Goal: Task Accomplishment & Management: Manage account settings

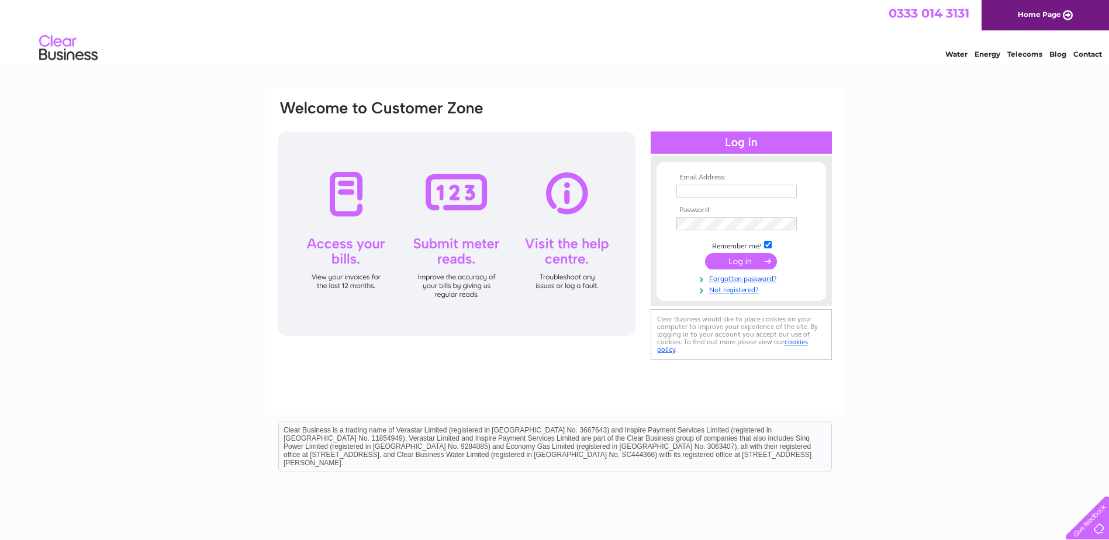
click at [694, 189] on input "text" at bounding box center [737, 191] width 120 height 13
type input "accounts@alexduffandpartners.co.uk"
click at [705, 254] on input "submit" at bounding box center [741, 262] width 72 height 16
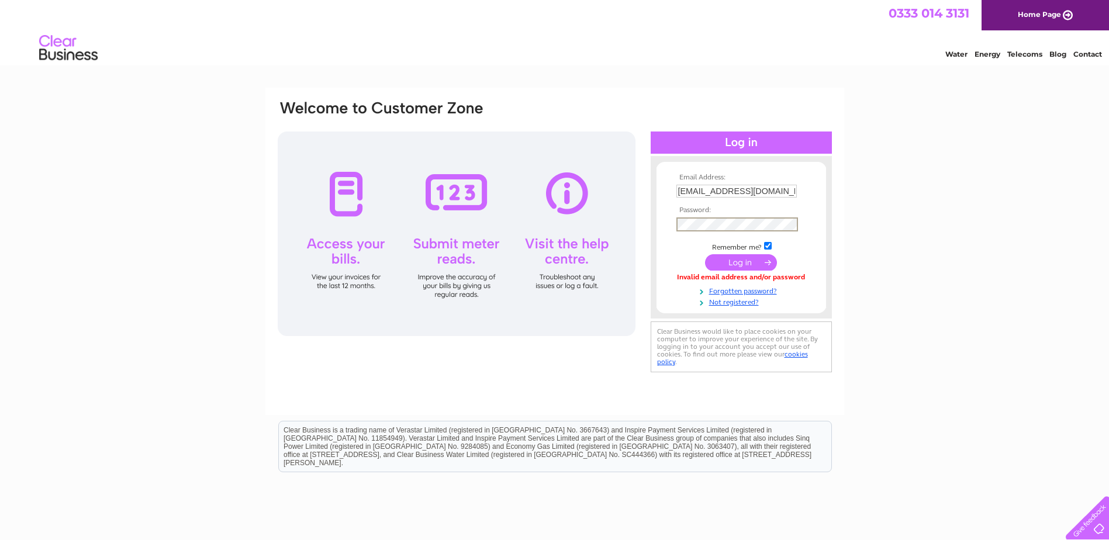
click at [729, 261] on input "submit" at bounding box center [741, 262] width 72 height 16
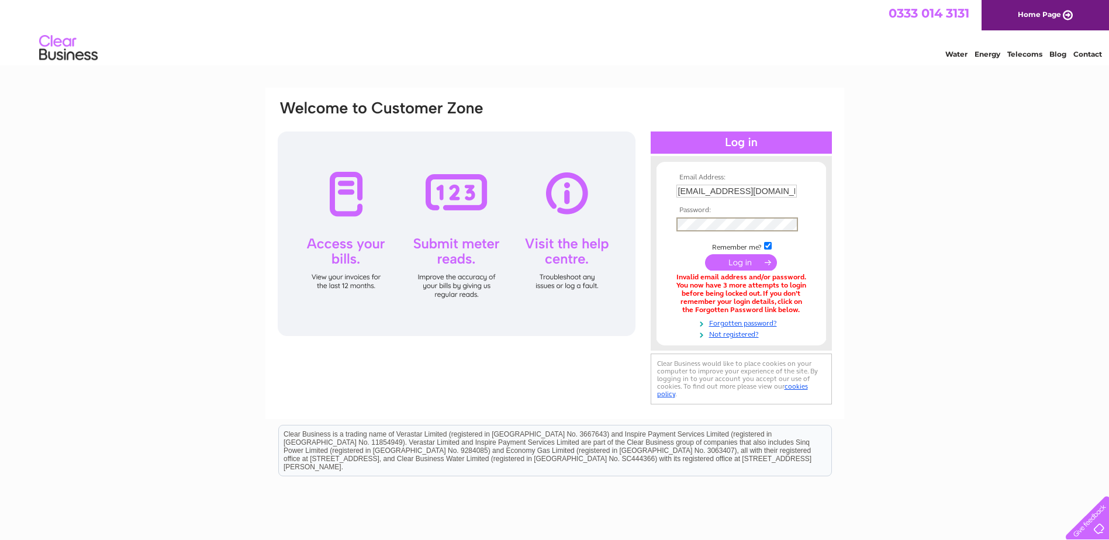
click at [705, 254] on input "submit" at bounding box center [741, 262] width 72 height 16
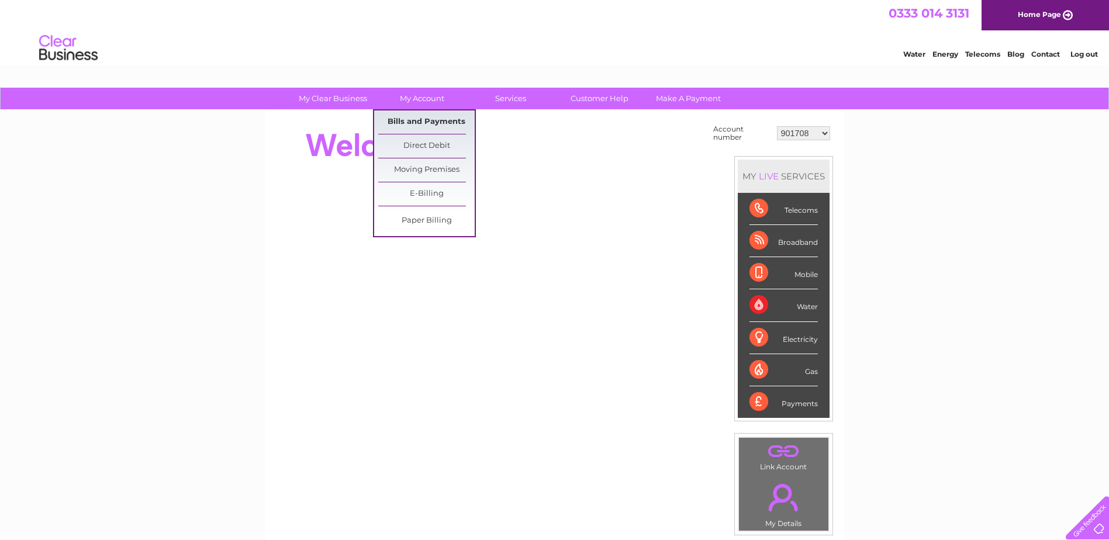
click at [421, 116] on link "Bills and Payments" at bounding box center [426, 122] width 96 height 23
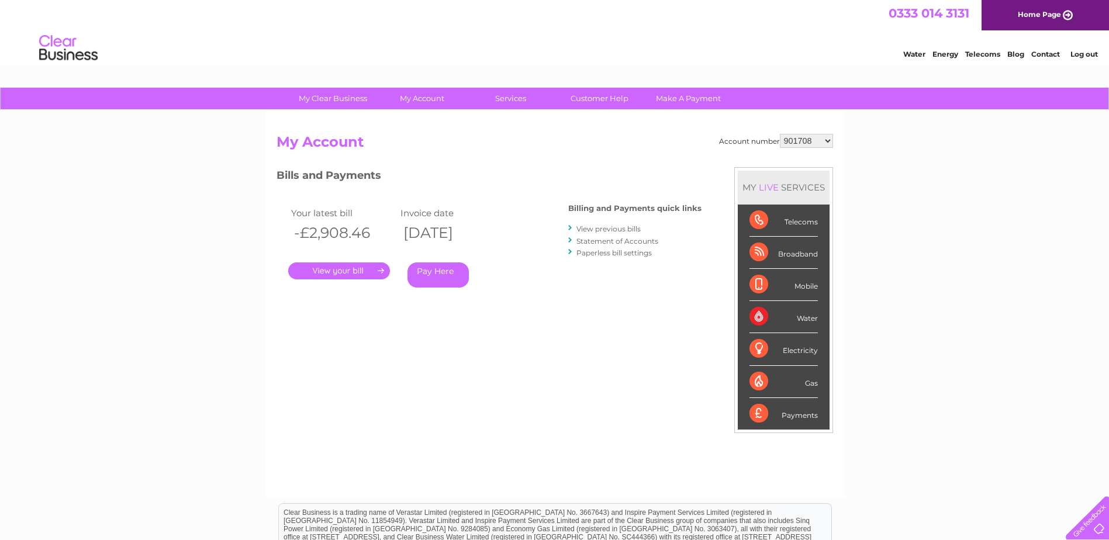
click at [828, 140] on select "901708 1134800 30277241" at bounding box center [806, 141] width 53 height 14
select select "30277241"
click at [780, 134] on select "901708 1134800 30277241" at bounding box center [806, 141] width 53 height 14
click at [872, 196] on div "My Clear Business Login Details My Details My Preferences Link Account My Accou…" at bounding box center [554, 393] width 1109 height 610
click at [342, 267] on link "." at bounding box center [339, 271] width 102 height 17
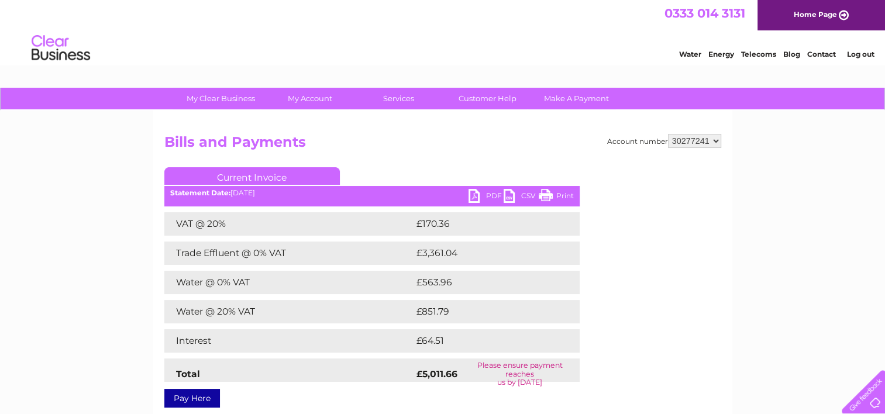
click at [473, 194] on link "PDF" at bounding box center [485, 197] width 35 height 17
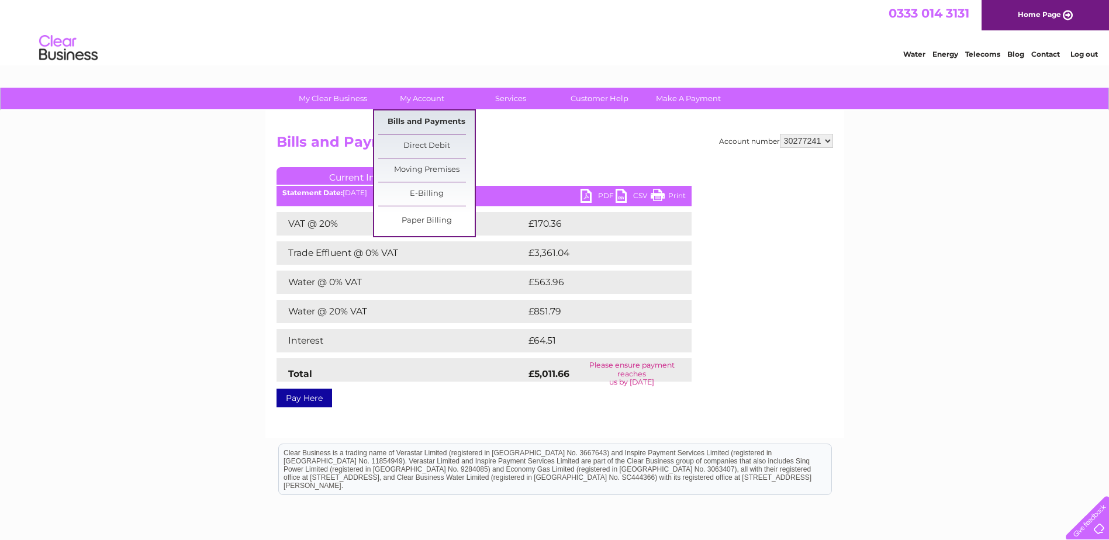
click at [418, 122] on link "Bills and Payments" at bounding box center [426, 122] width 96 height 23
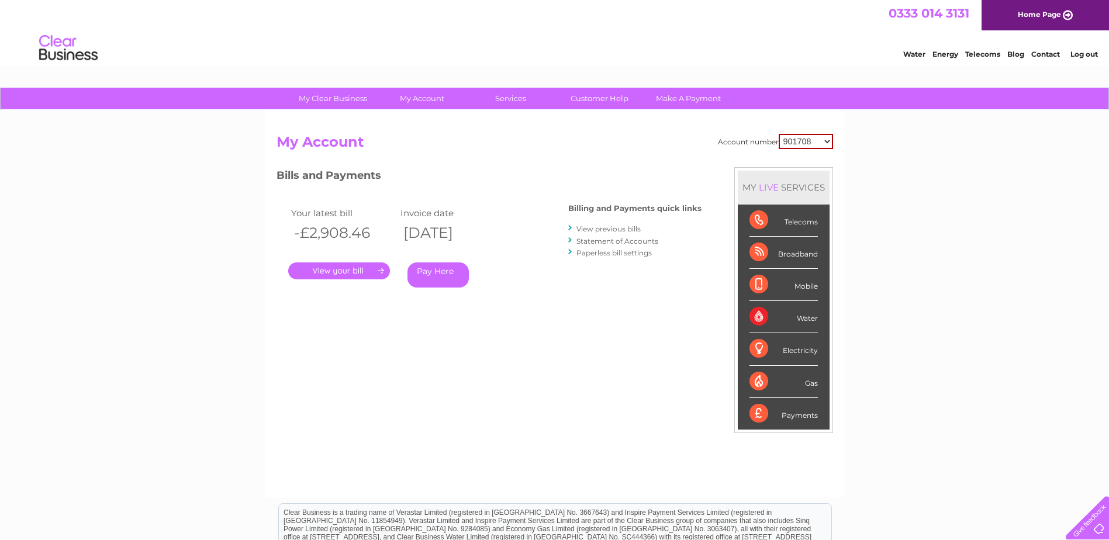
click at [828, 140] on select "901708 1134800 30277241" at bounding box center [806, 141] width 54 height 15
select select "30277241"
click at [779, 134] on select "901708 1134800 30277241" at bounding box center [806, 141] width 54 height 15
click at [326, 270] on link "." at bounding box center [339, 271] width 102 height 17
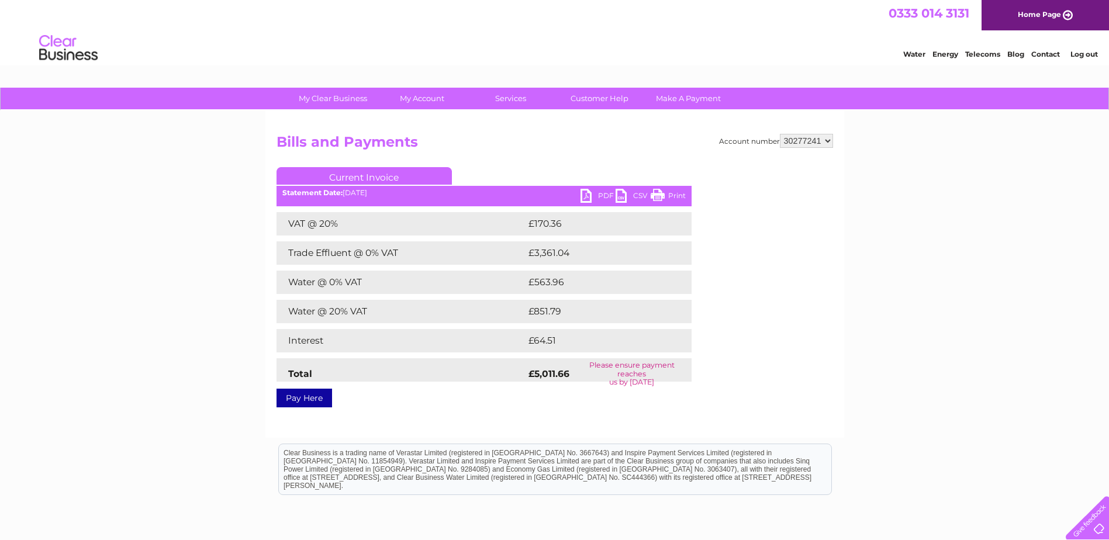
click at [377, 177] on link "Current Invoice" at bounding box center [364, 176] width 175 height 18
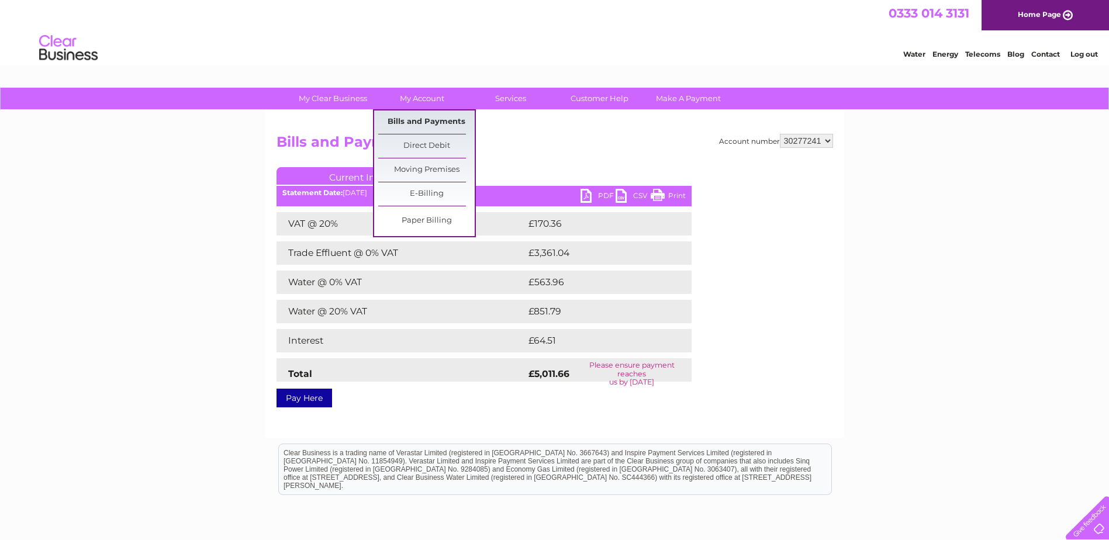
click at [394, 119] on link "Bills and Payments" at bounding box center [426, 122] width 96 height 23
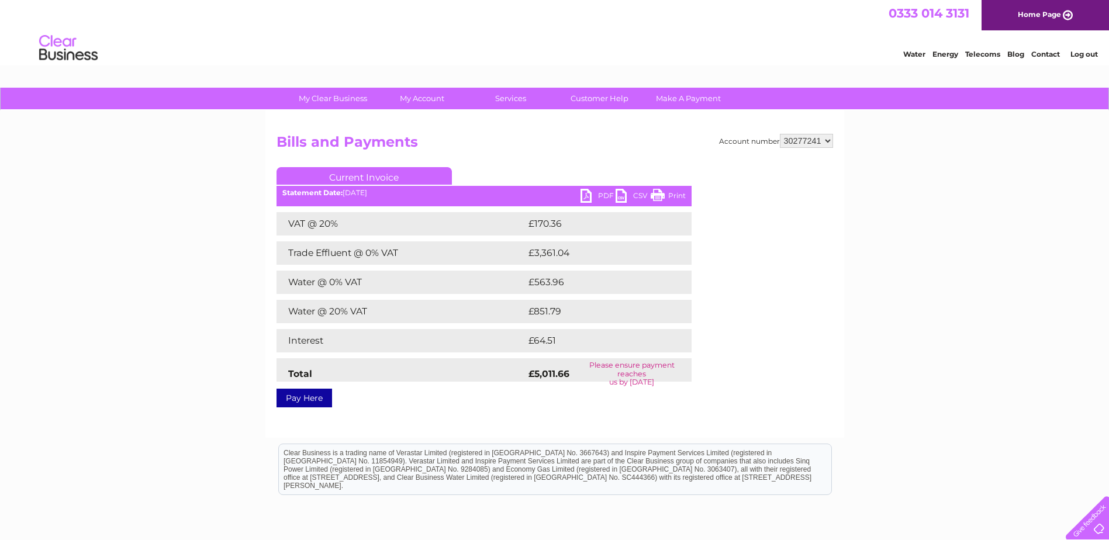
click at [356, 173] on link "Current Invoice" at bounding box center [364, 176] width 175 height 18
click at [381, 175] on link "Current Invoice" at bounding box center [364, 176] width 175 height 18
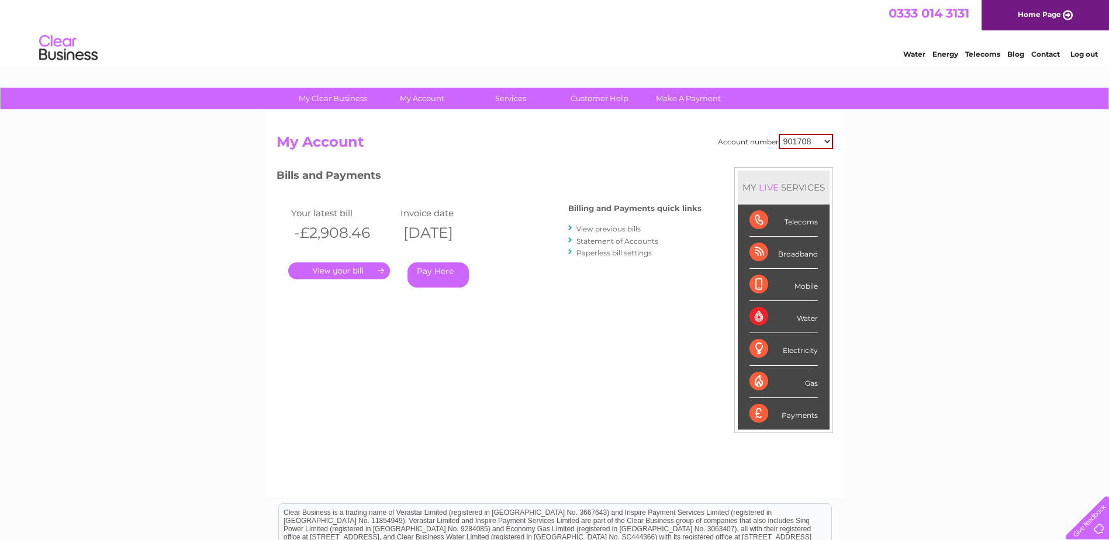
click at [825, 142] on select "901708 1134800 30277241" at bounding box center [806, 141] width 54 height 15
select select "30277241"
click at [779, 134] on select "901708 1134800 30277241" at bounding box center [806, 141] width 54 height 15
click at [601, 226] on link "View previous bills" at bounding box center [609, 229] width 64 height 9
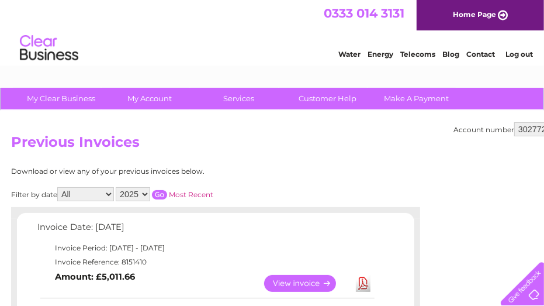
click at [284, 284] on link "View" at bounding box center [307, 283] width 86 height 17
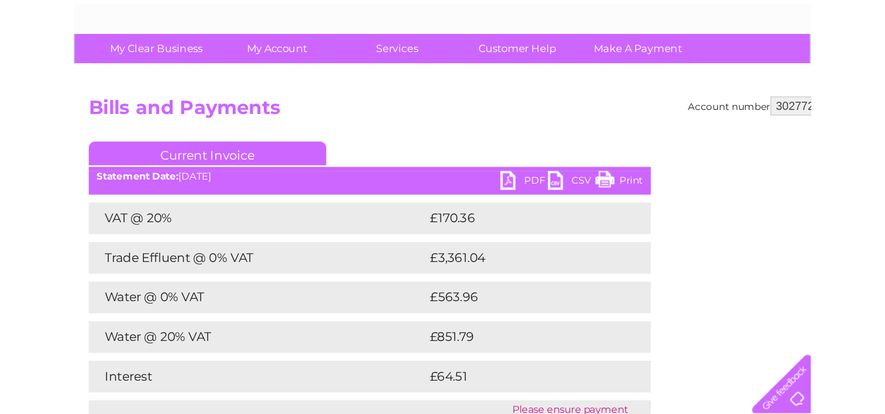
scroll to position [55, 0]
